Goal: Information Seeking & Learning: Learn about a topic

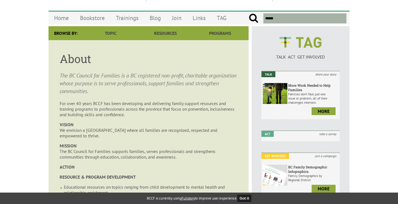
scroll to position [30, 0]
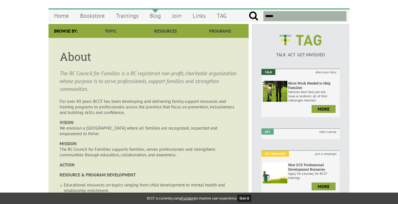
click at [152, 16] on link "Blog" at bounding box center [155, 15] width 22 height 13
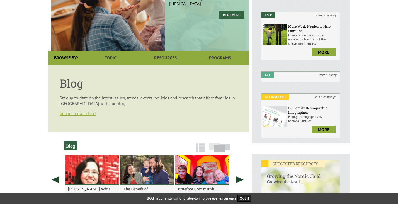
scroll to position [82, 0]
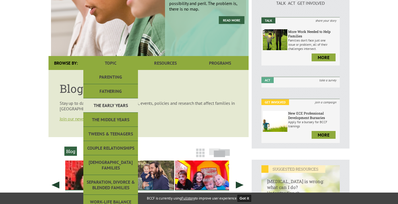
click at [115, 105] on link "The Early Years" at bounding box center [110, 105] width 55 height 14
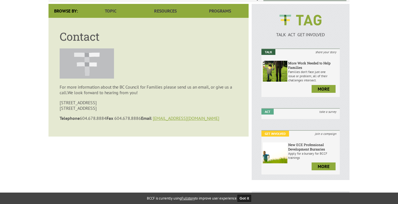
scroll to position [51, 0]
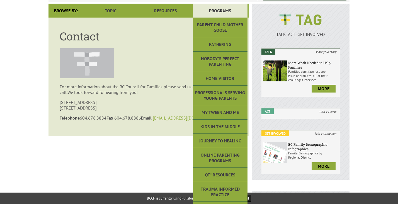
click at [223, 9] on link "Programs" at bounding box center [220, 11] width 55 height 14
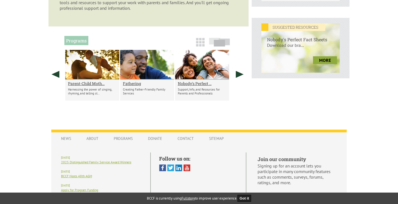
scroll to position [233, 0]
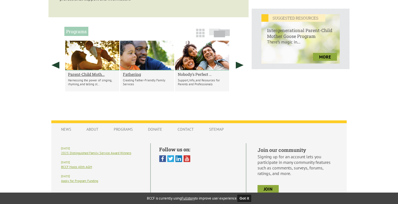
click at [203, 76] on h2 "Nobody's Perfect ..." at bounding box center [202, 74] width 49 height 5
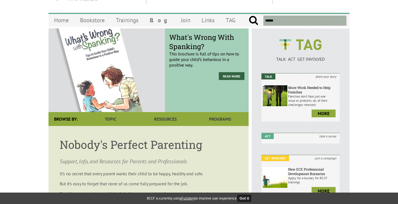
scroll to position [27, 0]
